Goal: Information Seeking & Learning: Understand process/instructions

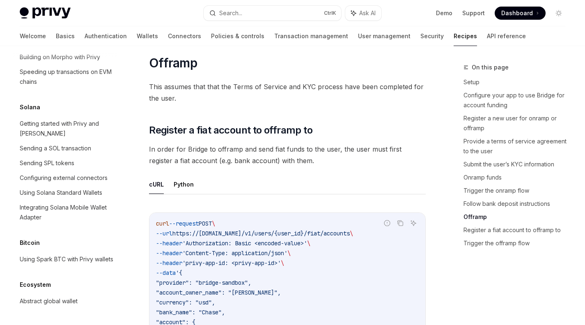
scroll to position [2175, 0]
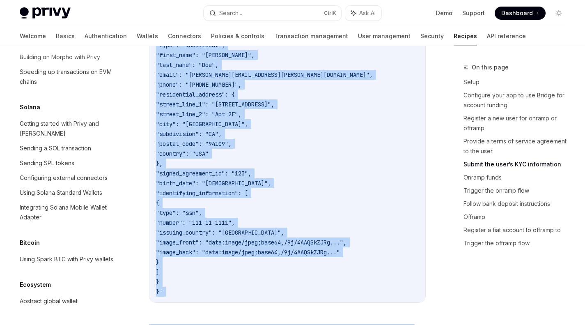
click at [185, 138] on code "curl --request POST \ --url https://api.privy.io/v1/users/{user_id}/fiat/kyc \ …" at bounding box center [287, 128] width 263 height 335
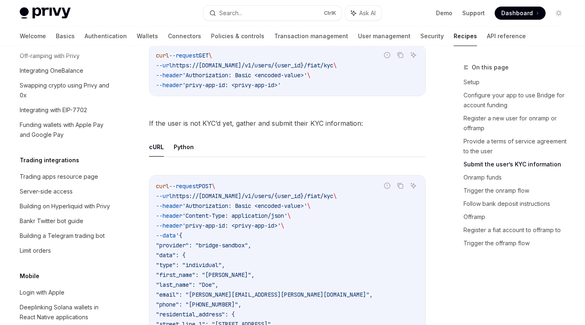
scroll to position [764, 0]
click at [53, 47] on div "Custom fiat onramp" at bounding box center [46, 42] width 52 height 10
type textarea "*"
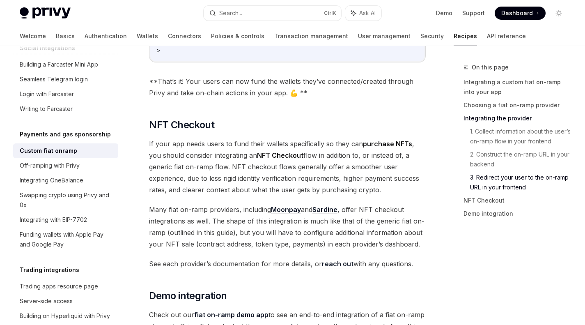
scroll to position [2919, 0]
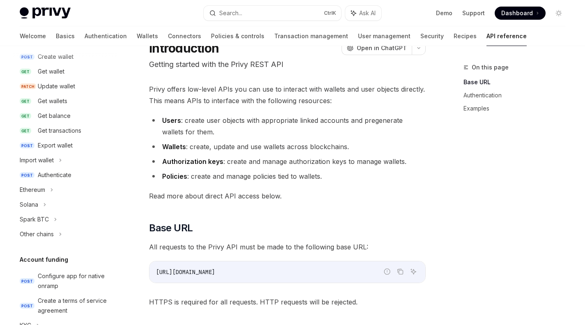
scroll to position [96, 0]
click at [60, 185] on div "Ethereum" at bounding box center [65, 189] width 105 height 15
type textarea "*"
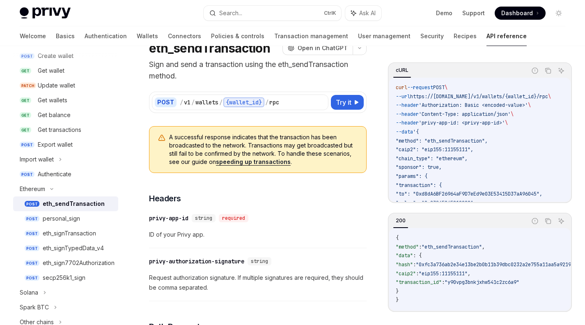
click at [60, 185] on div "Ethereum" at bounding box center [65, 189] width 105 height 15
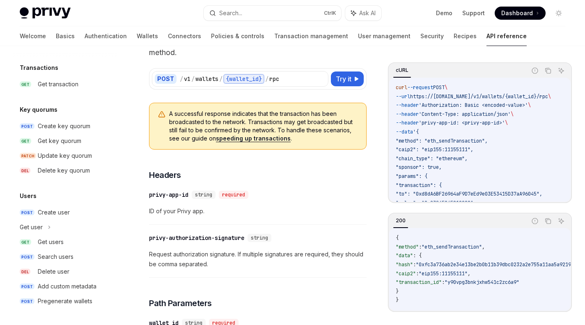
scroll to position [59, 0]
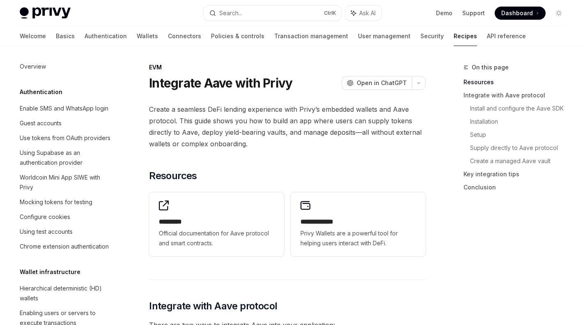
scroll to position [1192, 0]
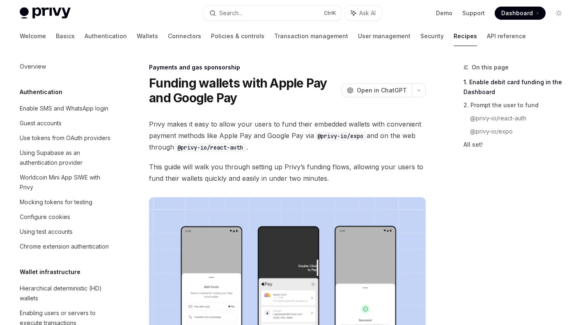
scroll to position [758, 0]
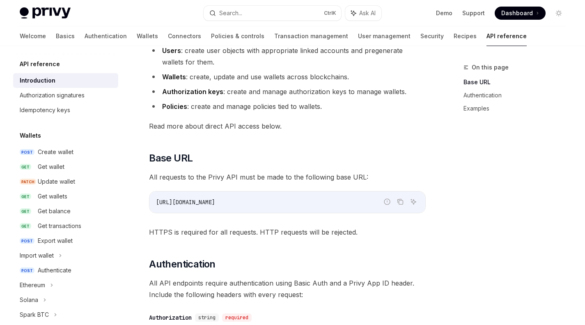
click at [73, 106] on div "Idempotency keys" at bounding box center [67, 110] width 94 height 10
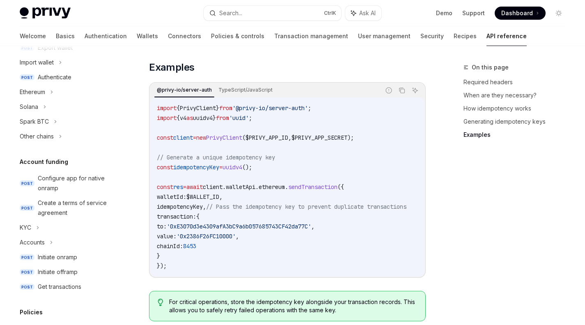
scroll to position [196, 0]
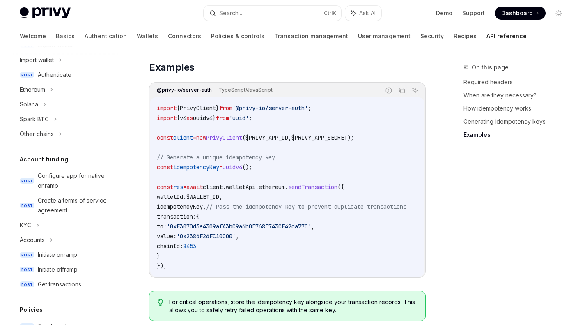
click at [49, 227] on div "KYC" at bounding box center [65, 225] width 105 height 15
type textarea "*"
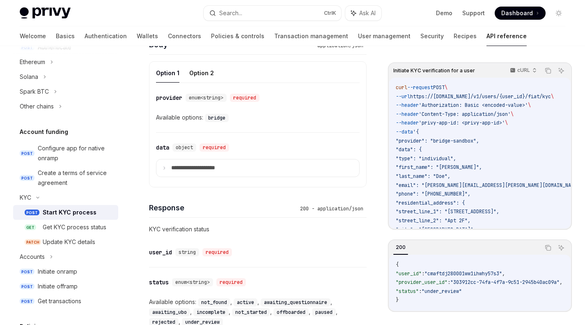
scroll to position [375, 0]
click at [301, 166] on summary "**********" at bounding box center [258, 168] width 203 height 17
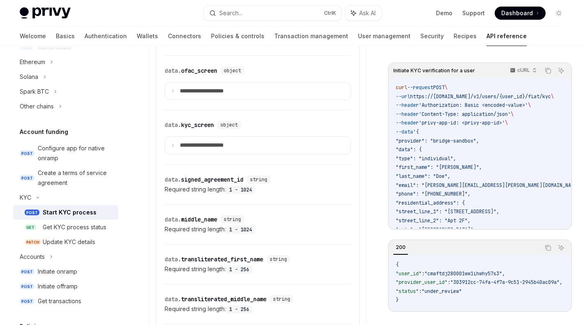
scroll to position [832, 0]
click at [298, 143] on summary "**********" at bounding box center [258, 144] width 186 height 17
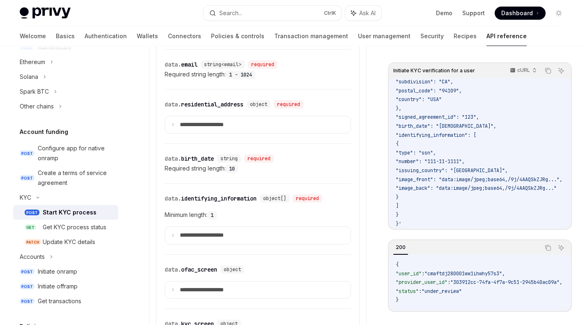
scroll to position [640, 0]
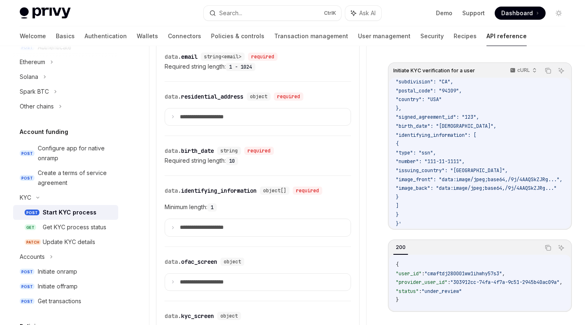
click at [233, 193] on div "data. identifying_information" at bounding box center [211, 190] width 92 height 8
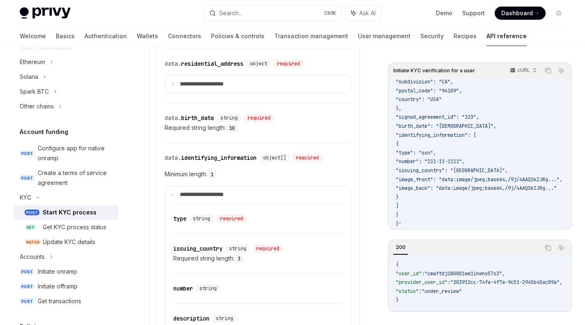
scroll to position [669, 0]
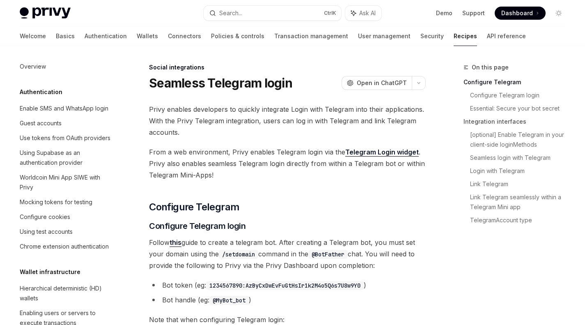
scroll to position [598, 0]
